Goal: Information Seeking & Learning: Learn about a topic

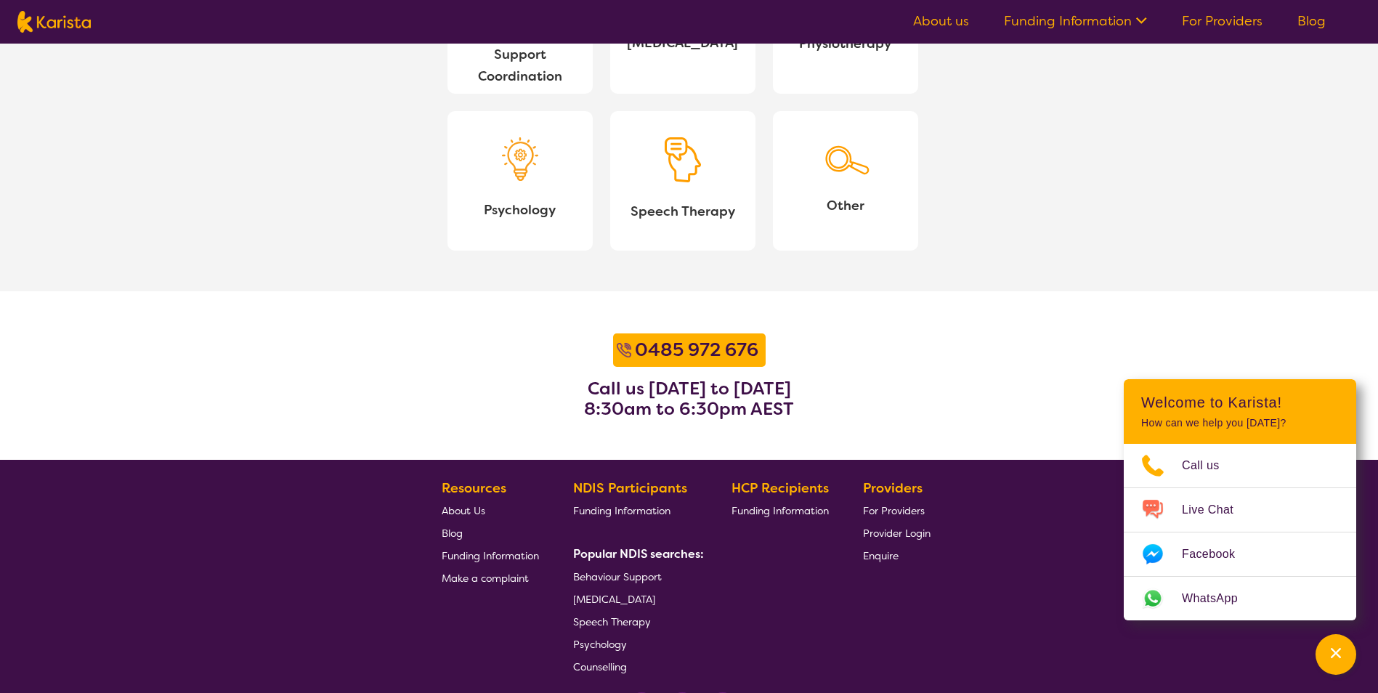
scroll to position [1743, 0]
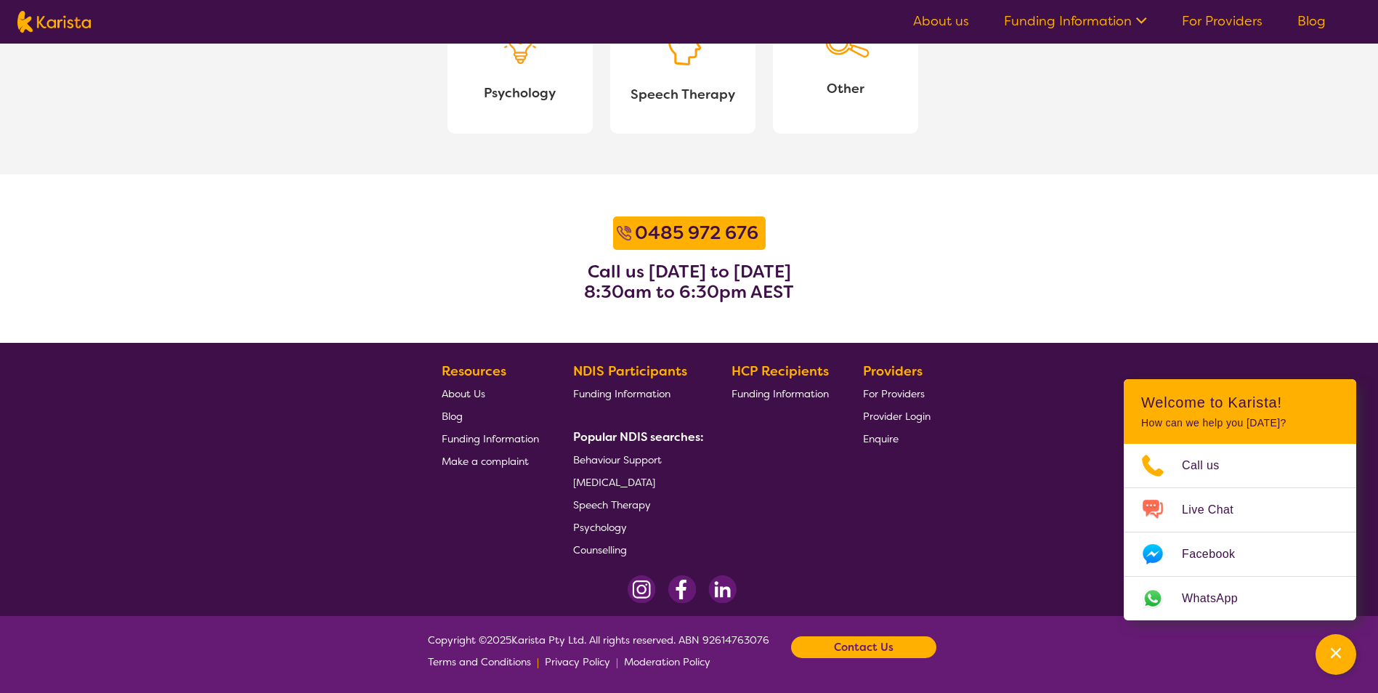
click at [655, 485] on span "[MEDICAL_DATA]" at bounding box center [614, 482] width 82 height 13
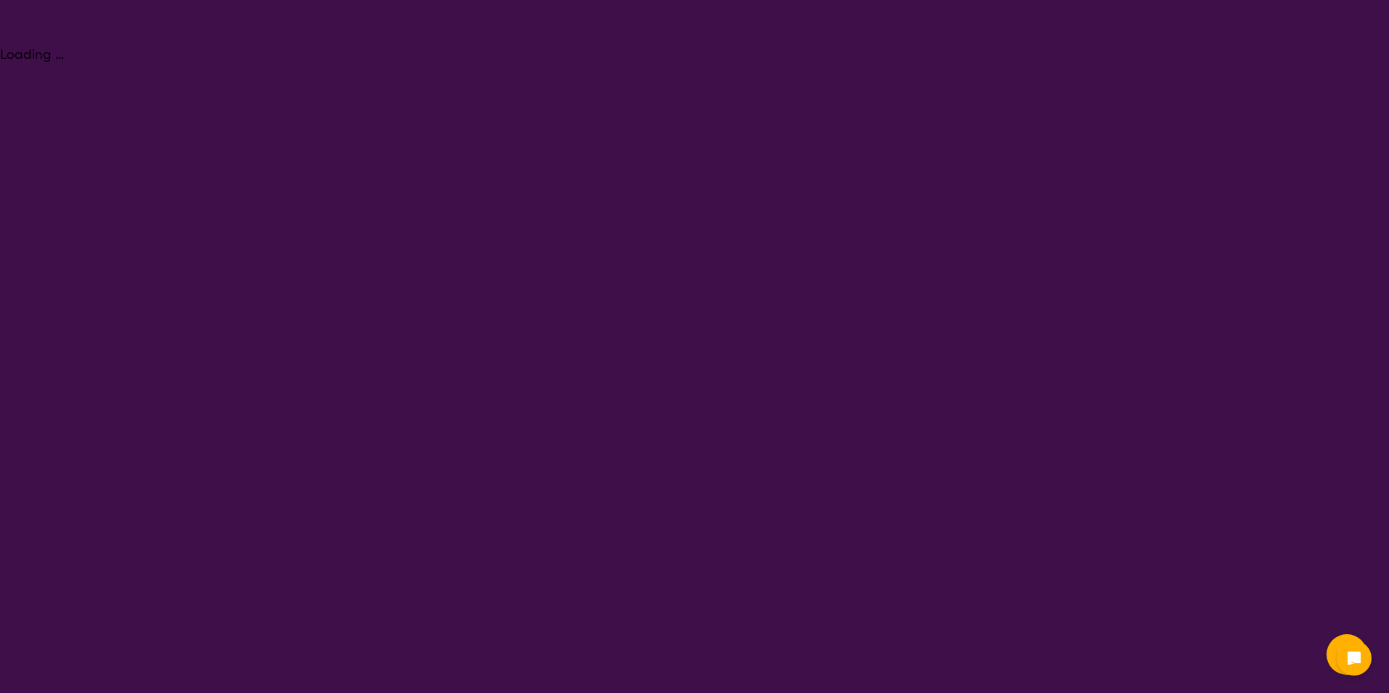
select select "[MEDICAL_DATA]"
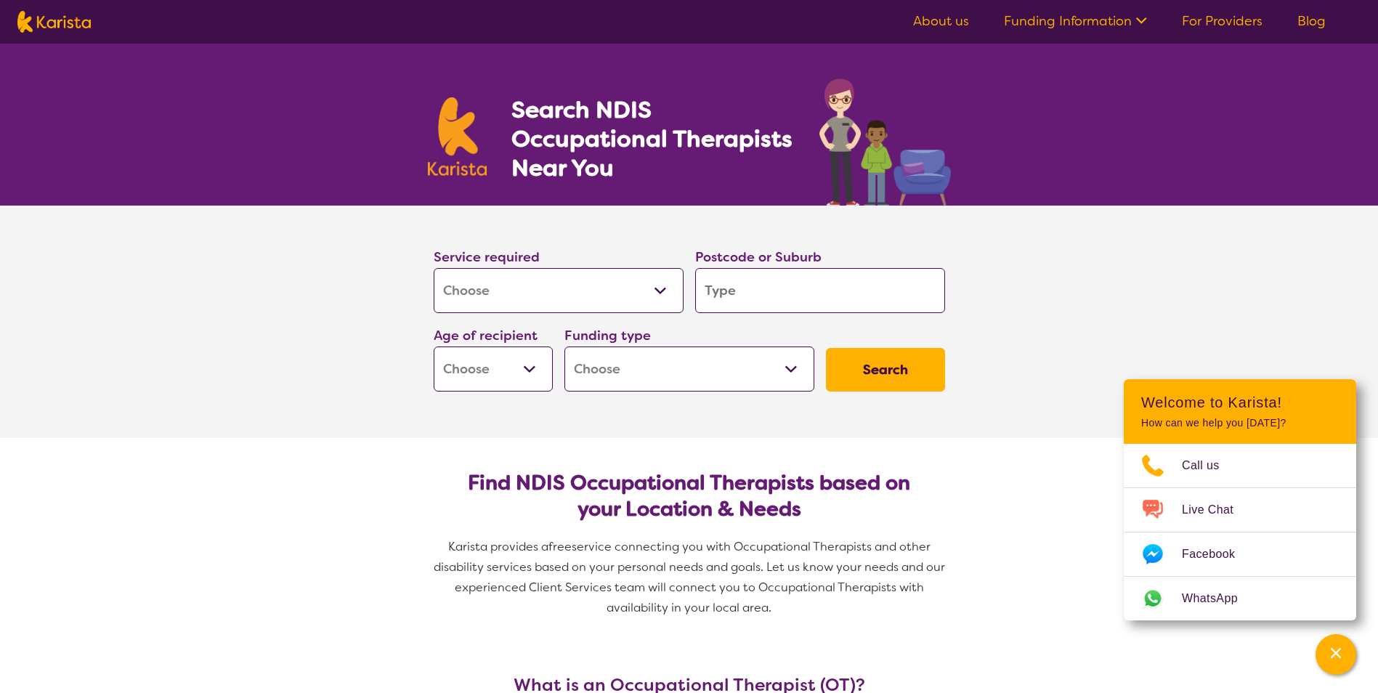
click at [1121, 20] on link "Funding Information" at bounding box center [1075, 20] width 143 height 17
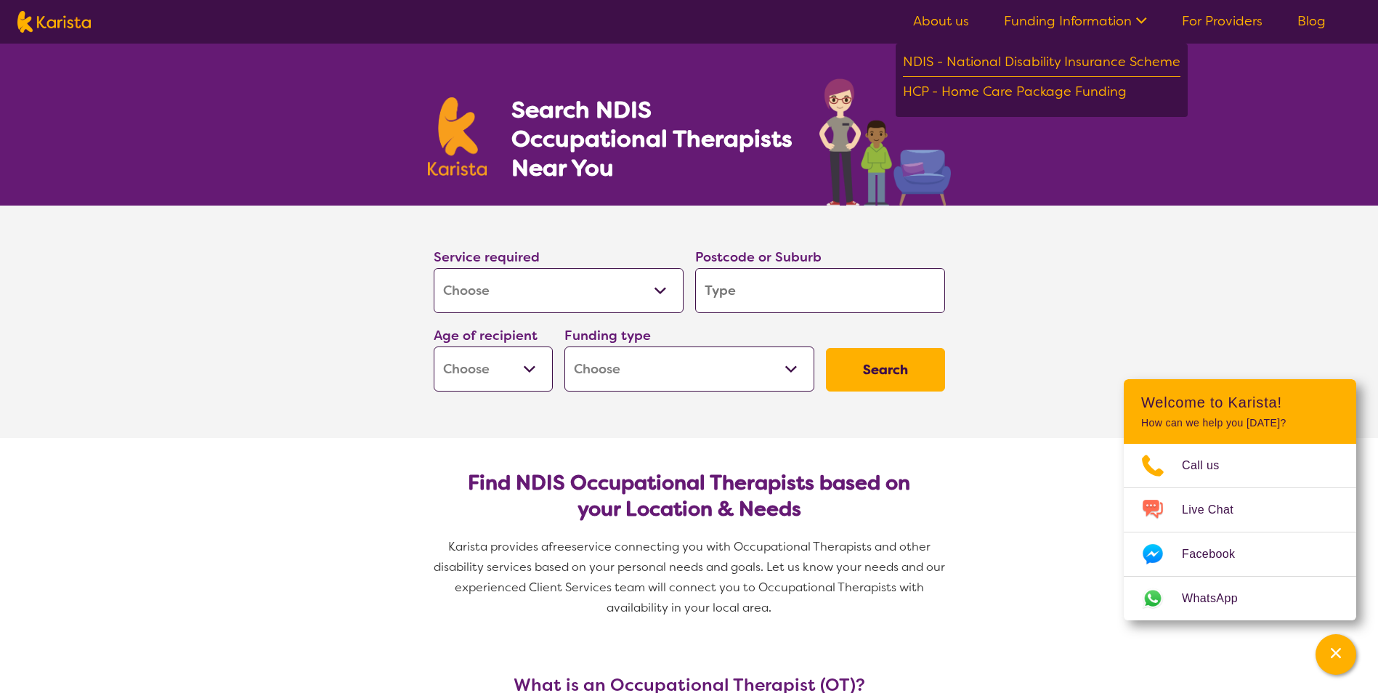
click at [1103, 173] on div "Search NDIS Occupational Therapists Near You" at bounding box center [689, 125] width 1378 height 162
click at [945, 20] on link "About us" at bounding box center [941, 20] width 56 height 17
